Goal: Use online tool/utility: Utilize a website feature to perform a specific function

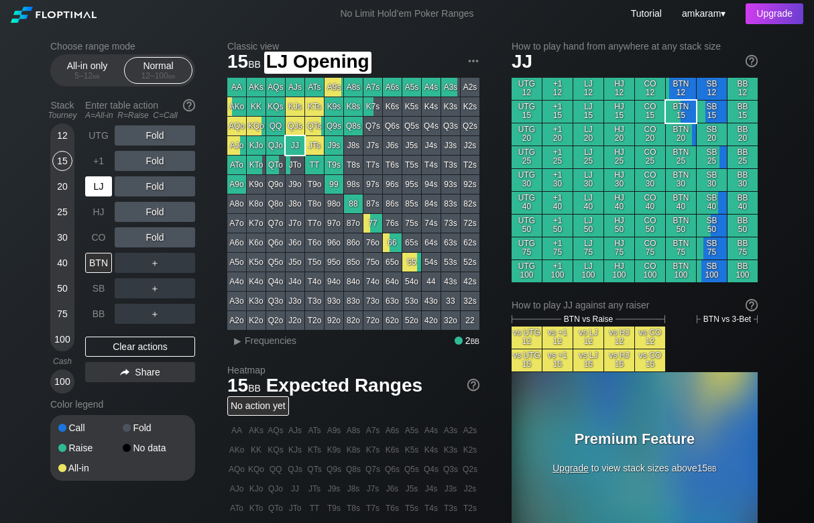
scroll to position [3, 0]
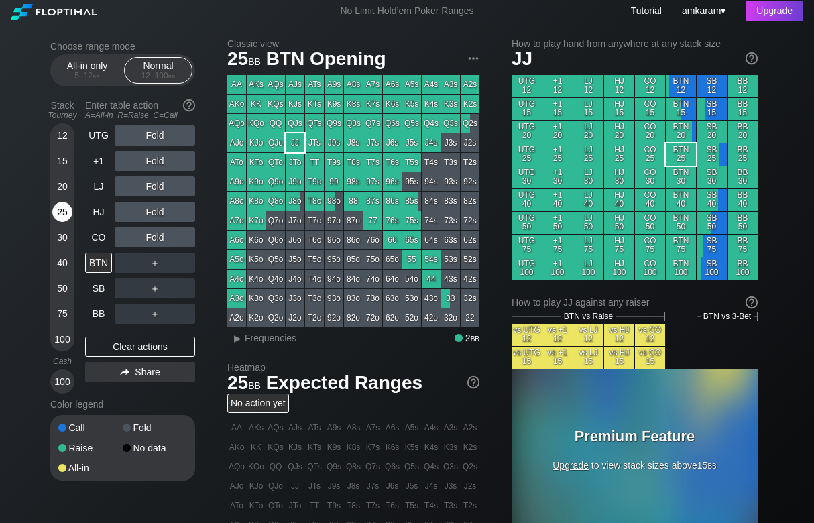
click at [58, 217] on div "25" at bounding box center [62, 212] width 20 height 20
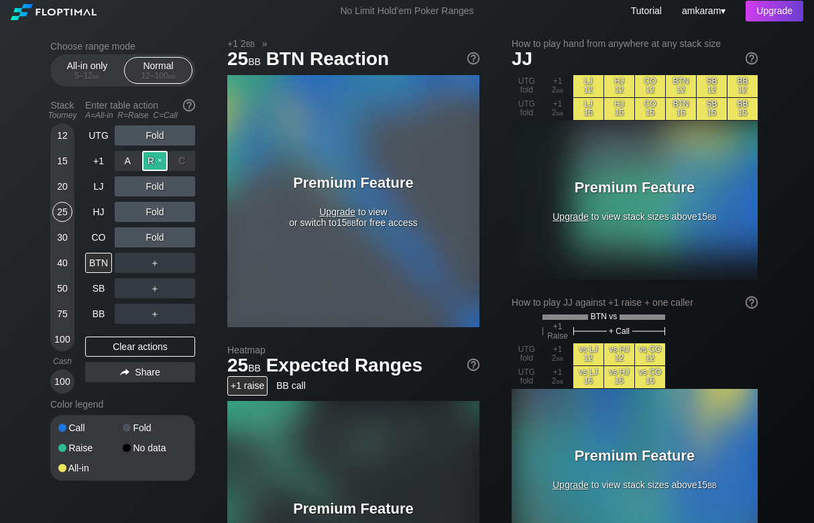
click at [149, 163] on div "R ✕" at bounding box center [155, 161] width 26 height 20
click at [161, 160] on div "R ✕" at bounding box center [155, 161] width 26 height 20
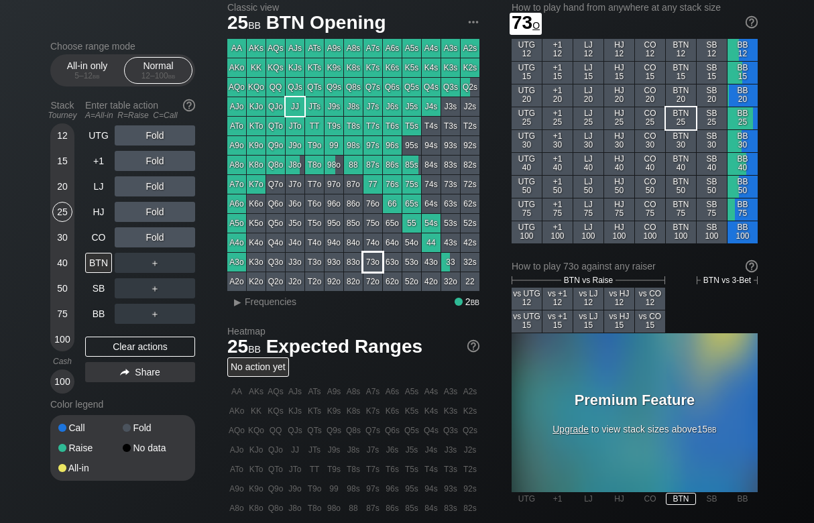
scroll to position [40, 0]
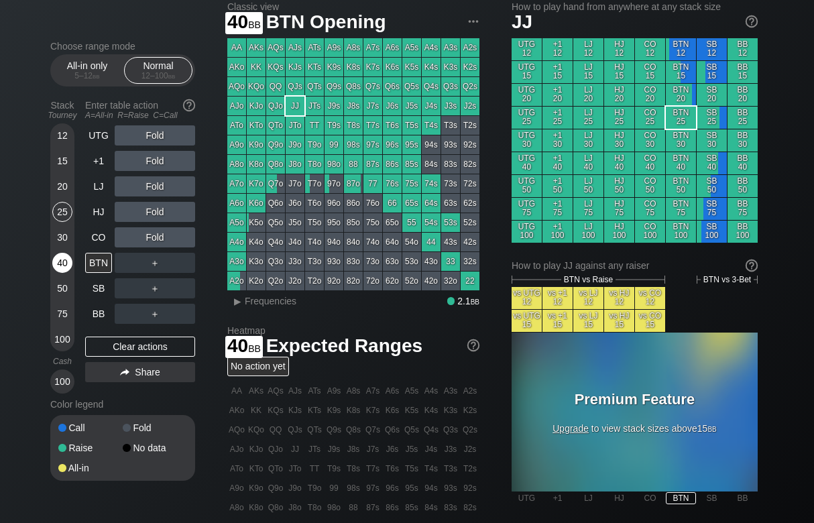
click at [57, 264] on div "40" at bounding box center [62, 263] width 20 height 20
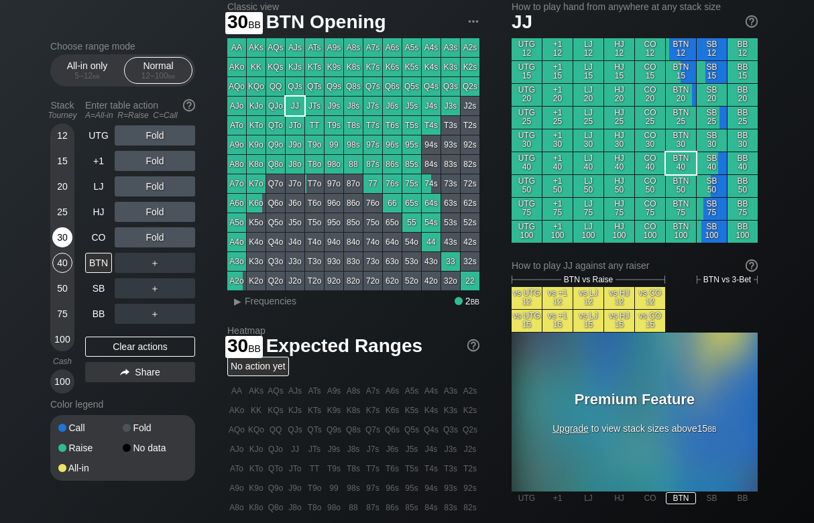
click at [59, 231] on div "30" at bounding box center [62, 237] width 20 height 20
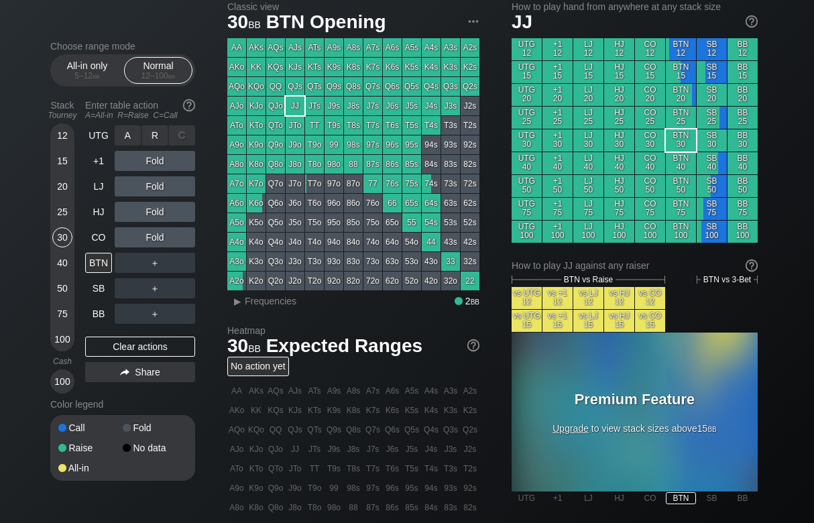
click at [162, 137] on div "R ✕" at bounding box center [155, 135] width 26 height 20
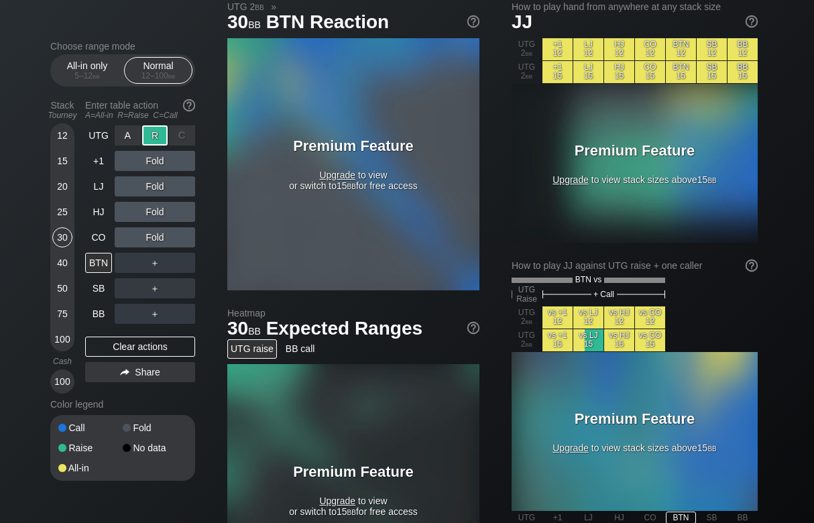
click at [162, 137] on div "R ✕" at bounding box center [155, 135] width 26 height 20
click at [167, 142] on div "R ✕" at bounding box center [155, 135] width 26 height 20
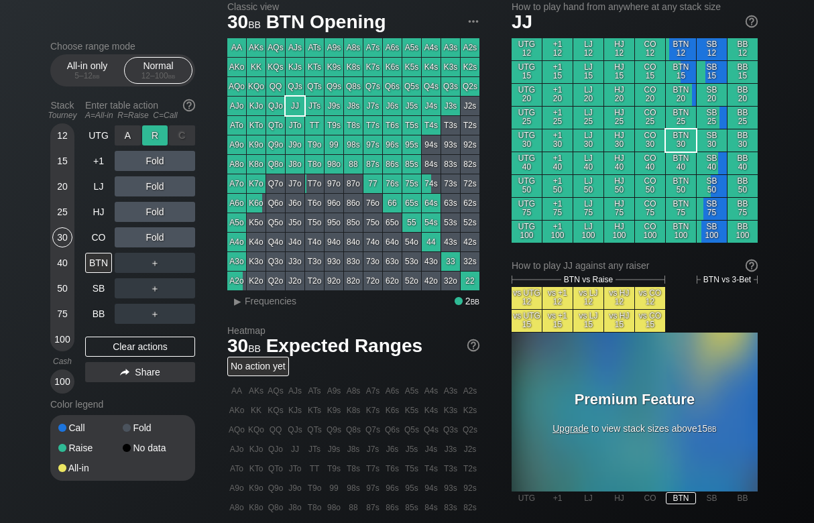
click at [156, 136] on div "R ✕" at bounding box center [155, 135] width 26 height 20
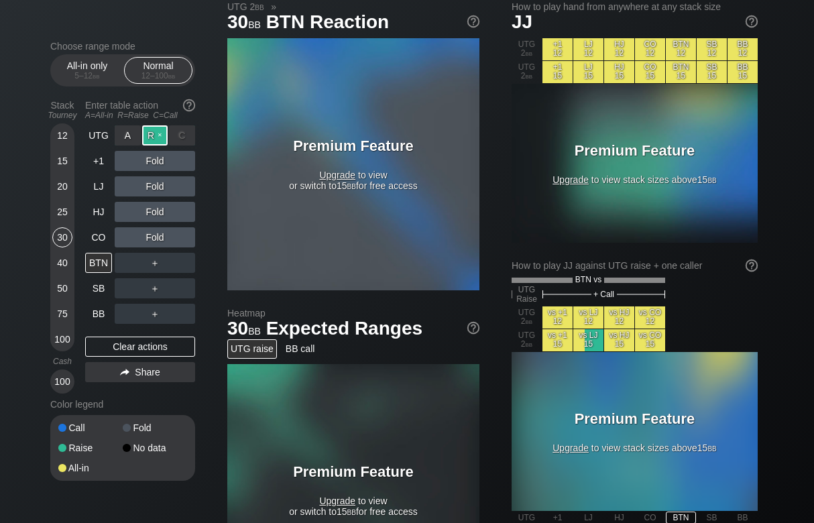
click at [156, 136] on div "R ✕" at bounding box center [155, 135] width 26 height 20
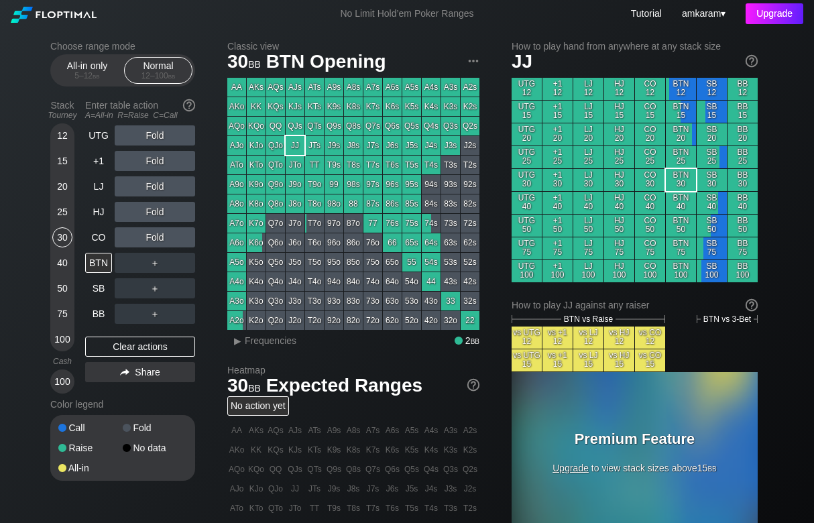
click at [761, 12] on div "Upgrade" at bounding box center [774, 13] width 58 height 21
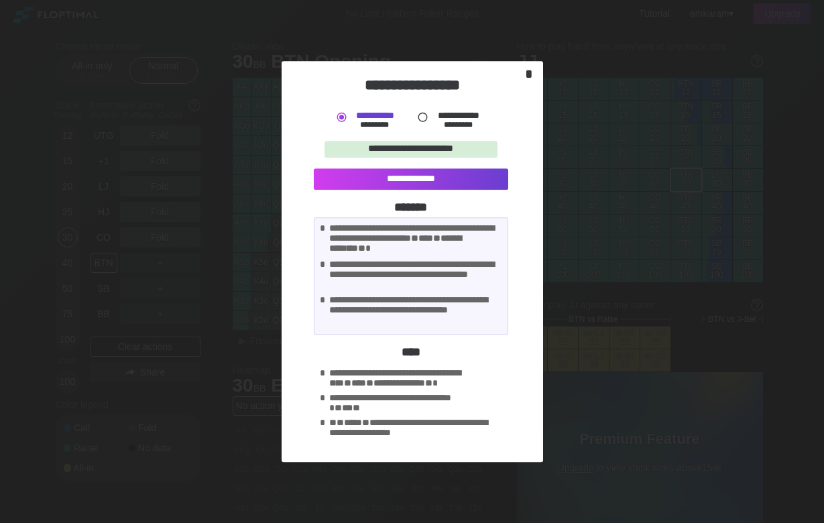
click at [524, 70] on div "*" at bounding box center [529, 74] width 18 height 16
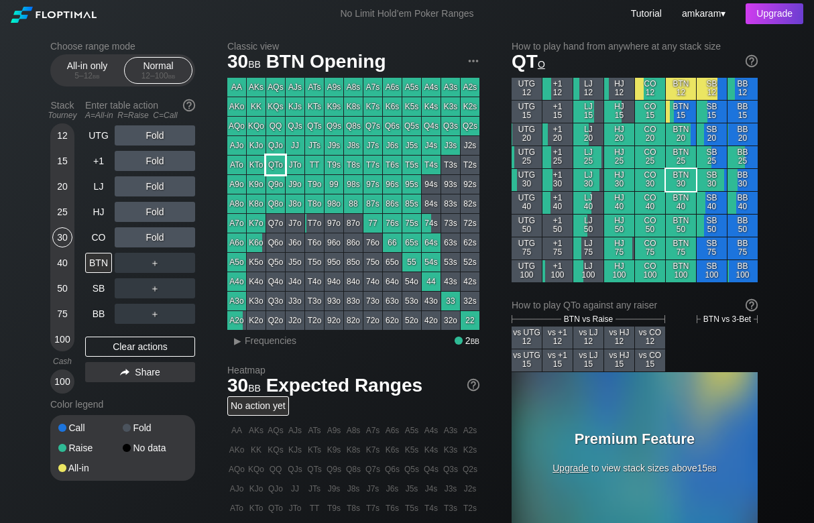
click at [279, 169] on div "QTo" at bounding box center [275, 165] width 19 height 19
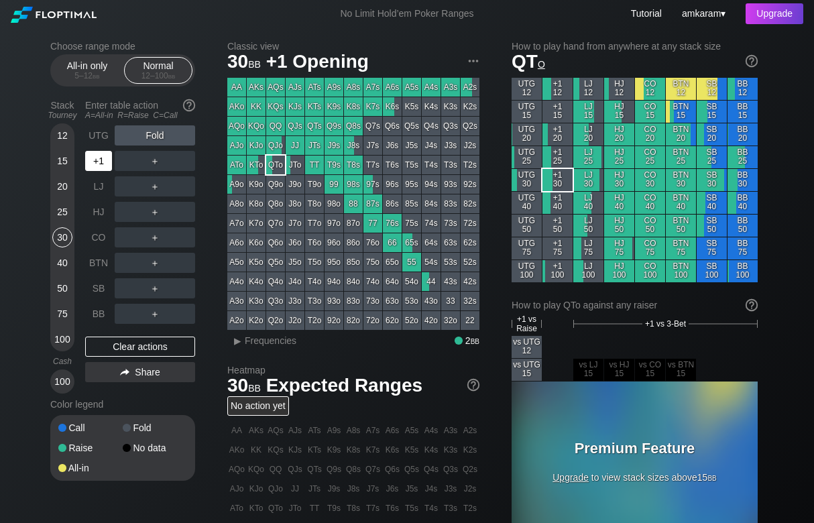
click at [90, 155] on div "+1" at bounding box center [98, 161] width 27 height 20
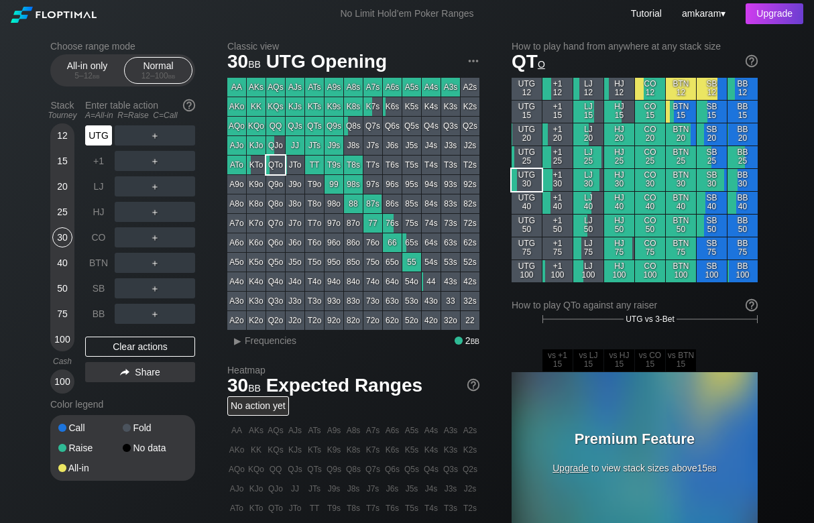
click at [101, 139] on div "UTG" at bounding box center [98, 135] width 27 height 20
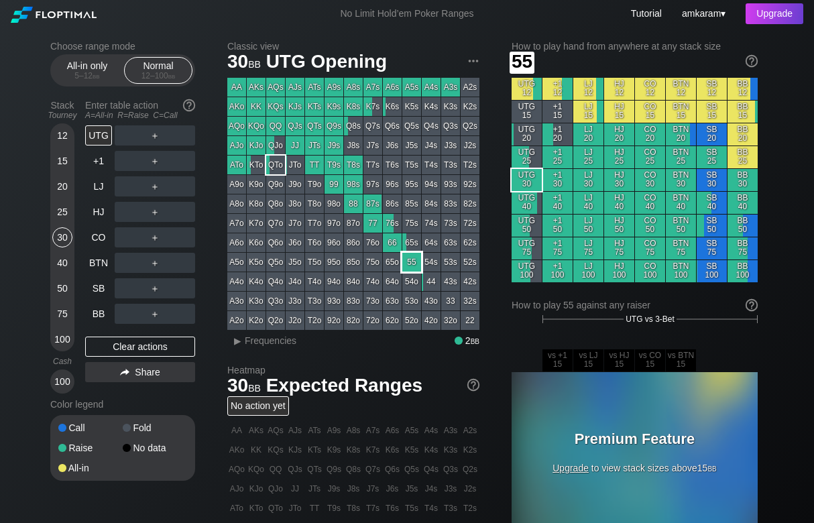
click at [410, 265] on div "55" at bounding box center [411, 262] width 19 height 19
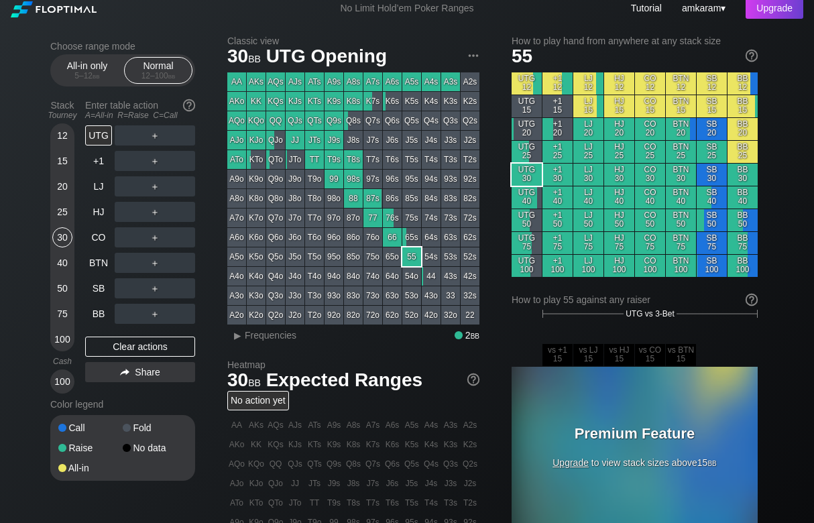
scroll to position [8, 0]
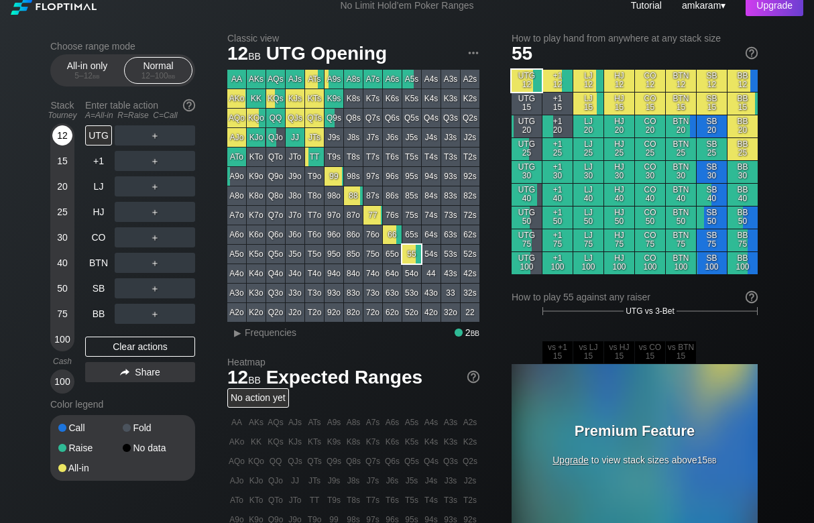
click at [59, 139] on div "12" at bounding box center [62, 135] width 20 height 20
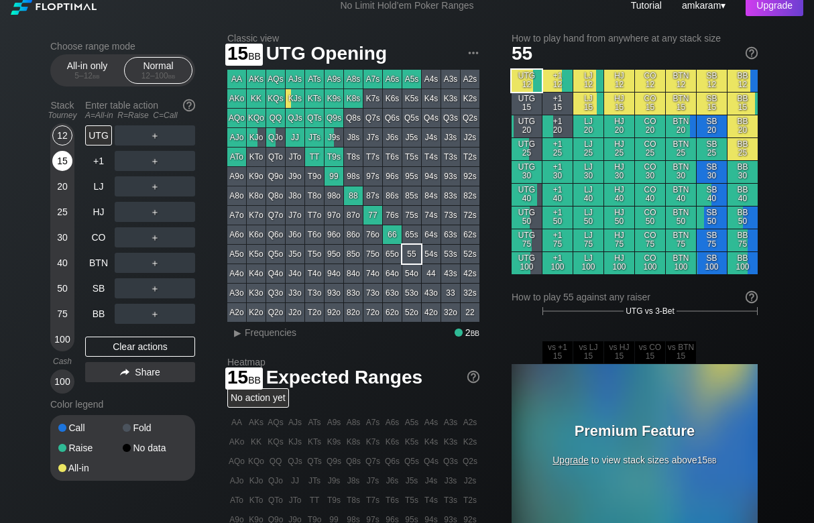
click at [59, 163] on div "15" at bounding box center [62, 161] width 20 height 20
